Goal: Task Accomplishment & Management: Manage account settings

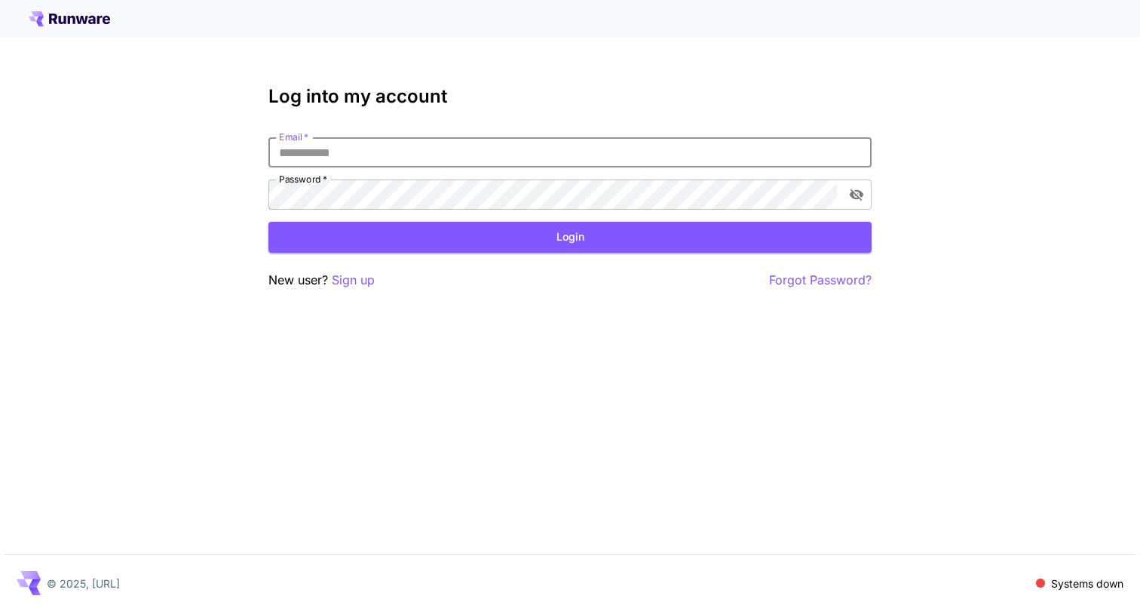
type input "**********"
click at [570, 237] on button "Login" at bounding box center [569, 237] width 603 height 31
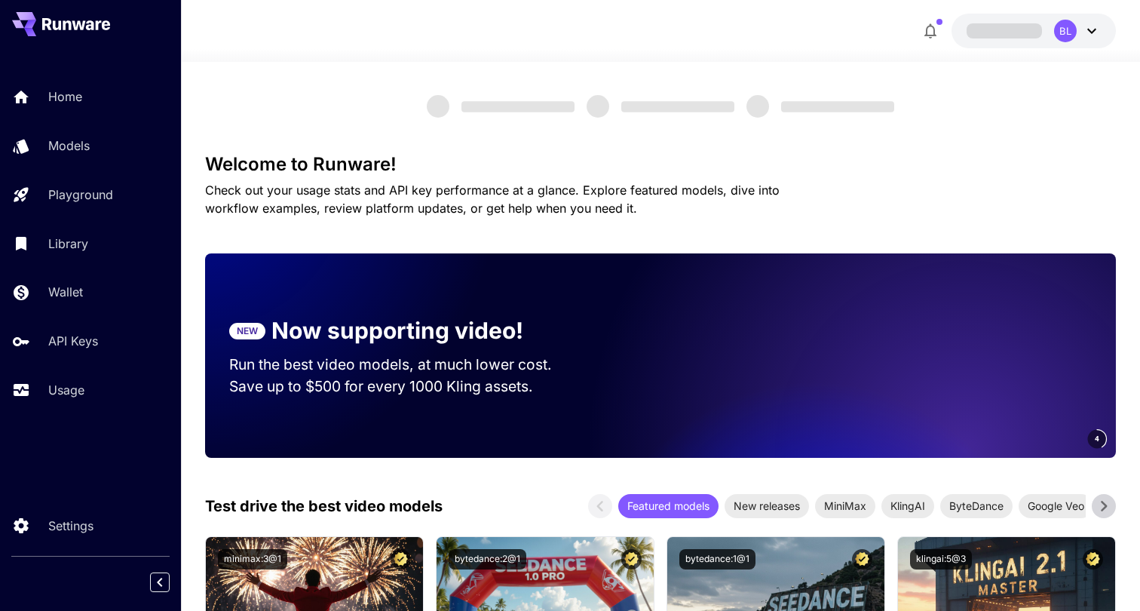
click at [1090, 35] on icon at bounding box center [1092, 31] width 18 height 18
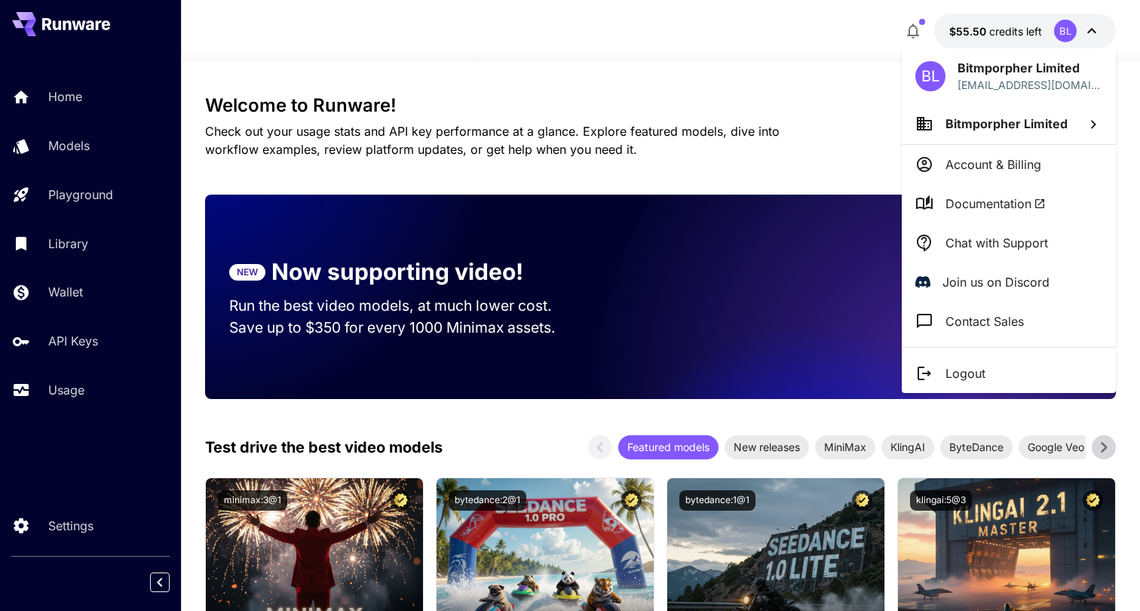
click at [641, 113] on div at bounding box center [570, 305] width 1140 height 611
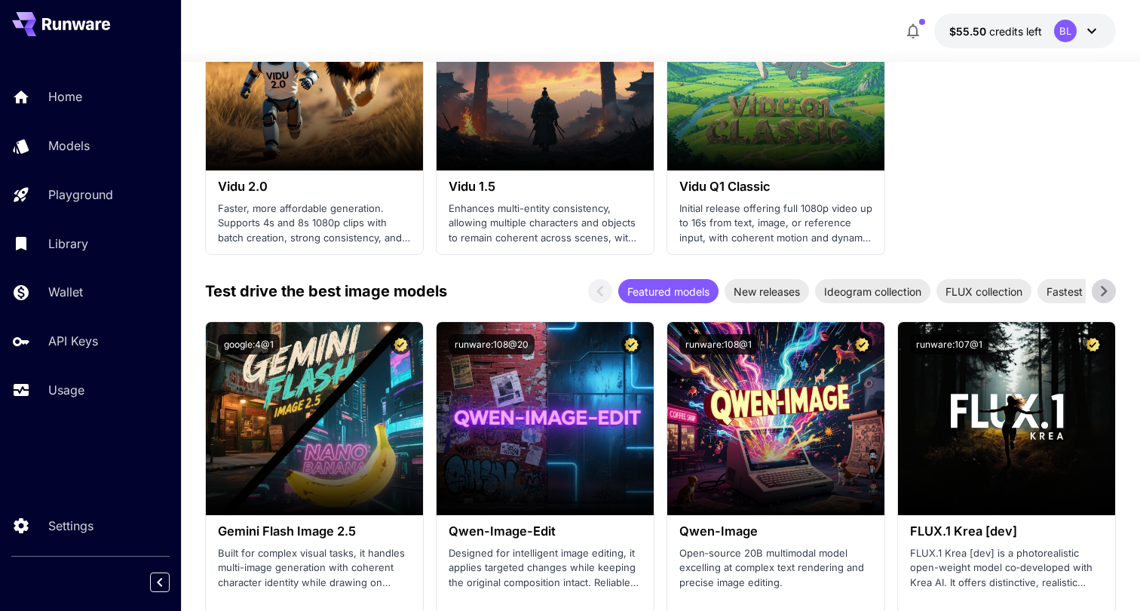
scroll to position [1718, 0]
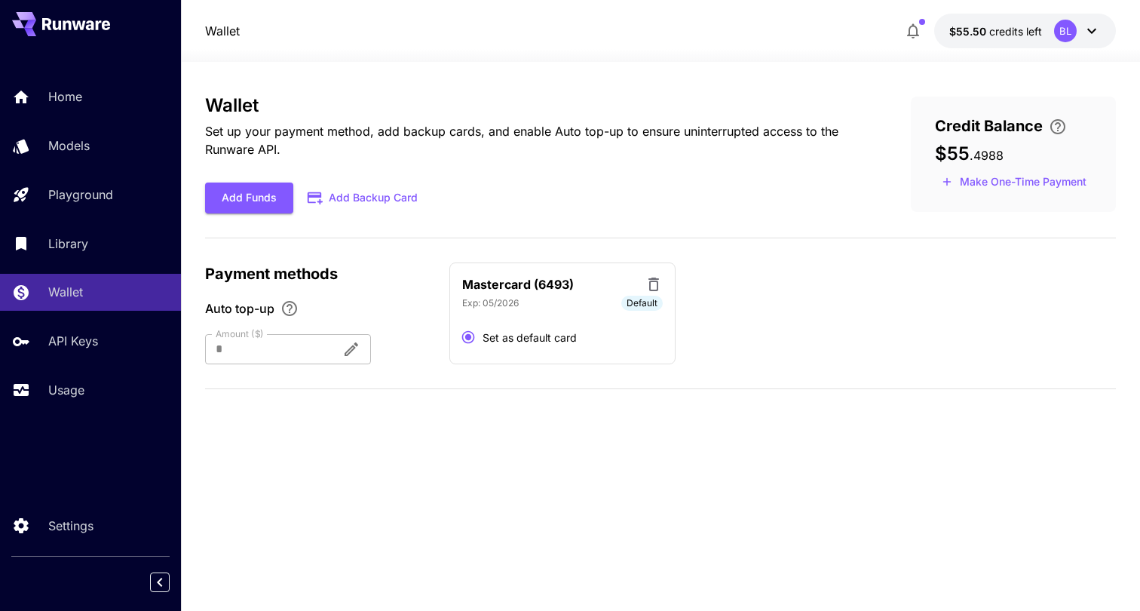
click at [903, 475] on div "Wallet Set up your payment method, add backup cards, and enable Auto top-up to …" at bounding box center [660, 336] width 911 height 483
